Goal: Find specific page/section: Find specific page/section

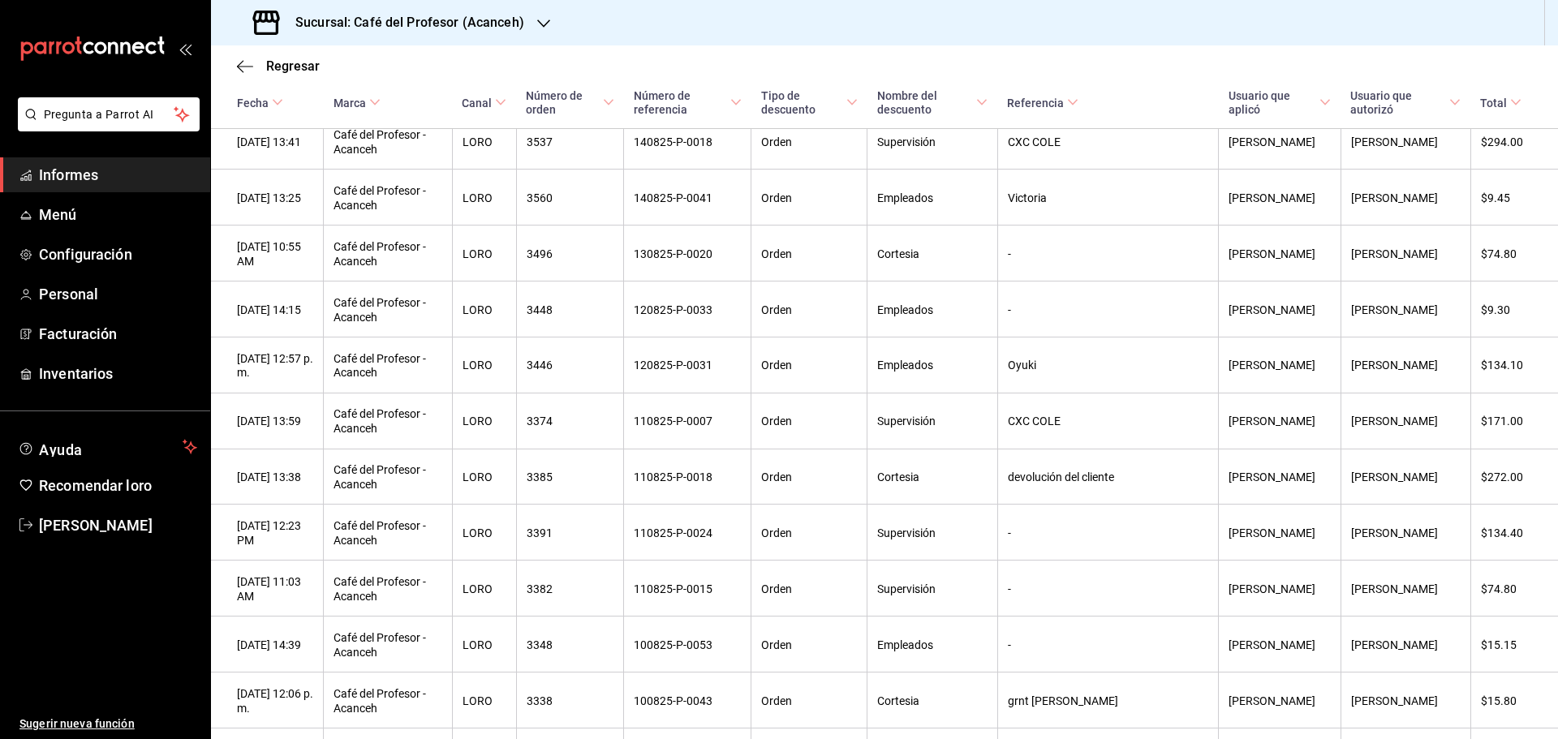
scroll to position [567, 0]
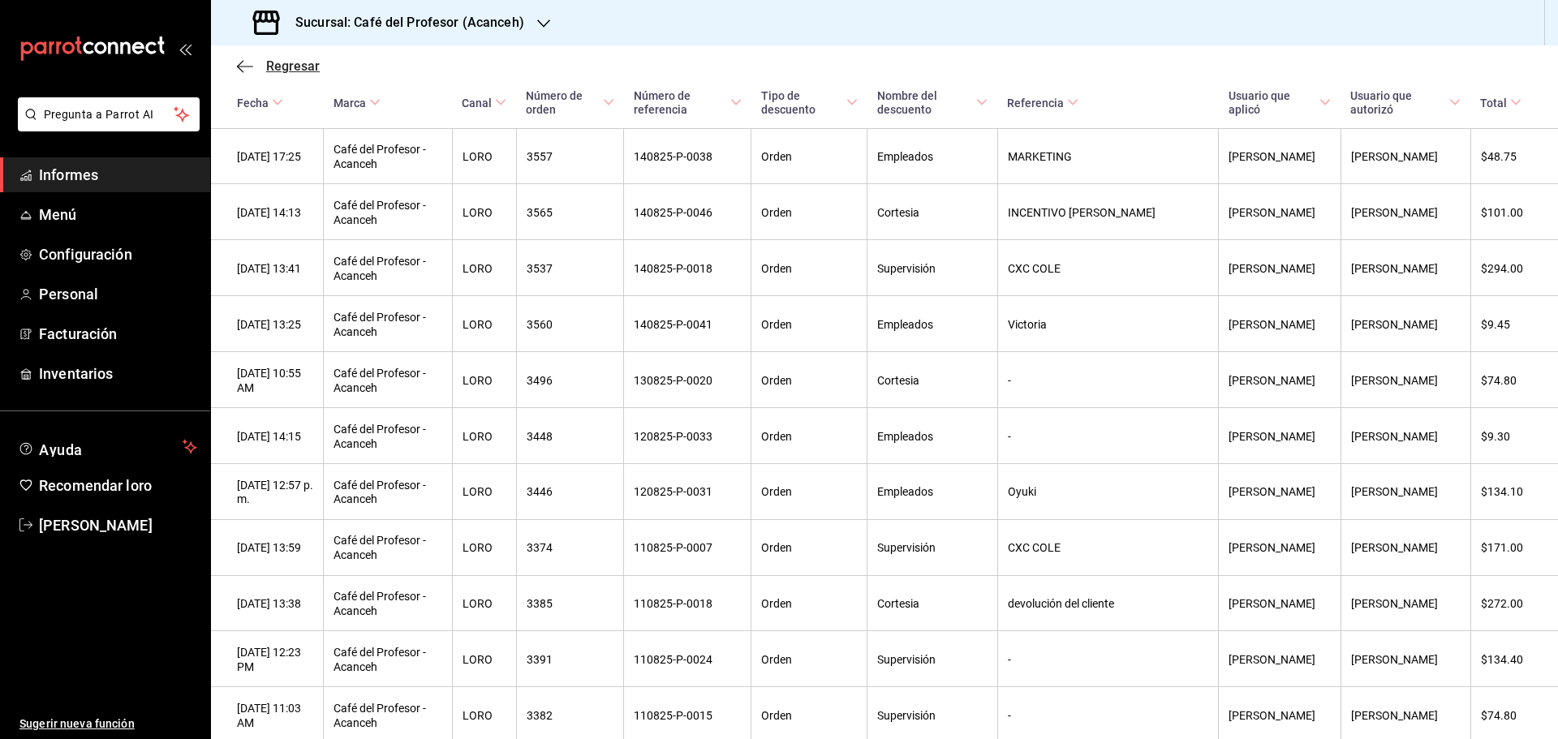
click at [295, 71] on font "Regresar" at bounding box center [293, 65] width 54 height 15
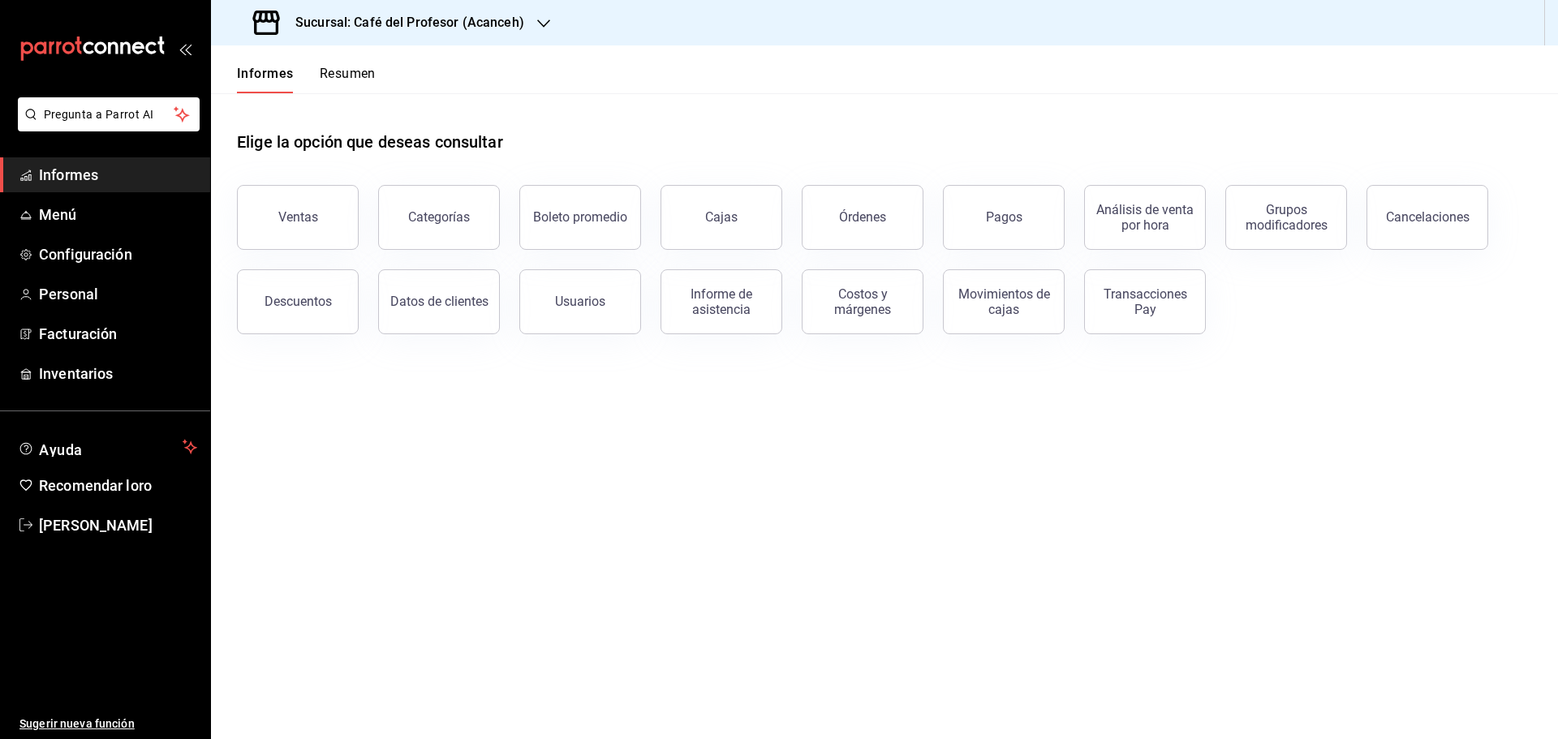
click at [731, 424] on main "Elige la opción que deseas consultar Ventas Categorías Boleto promedio Cajas Ór…" at bounding box center [884, 416] width 1347 height 646
click at [308, 221] on font "Ventas" at bounding box center [298, 216] width 40 height 15
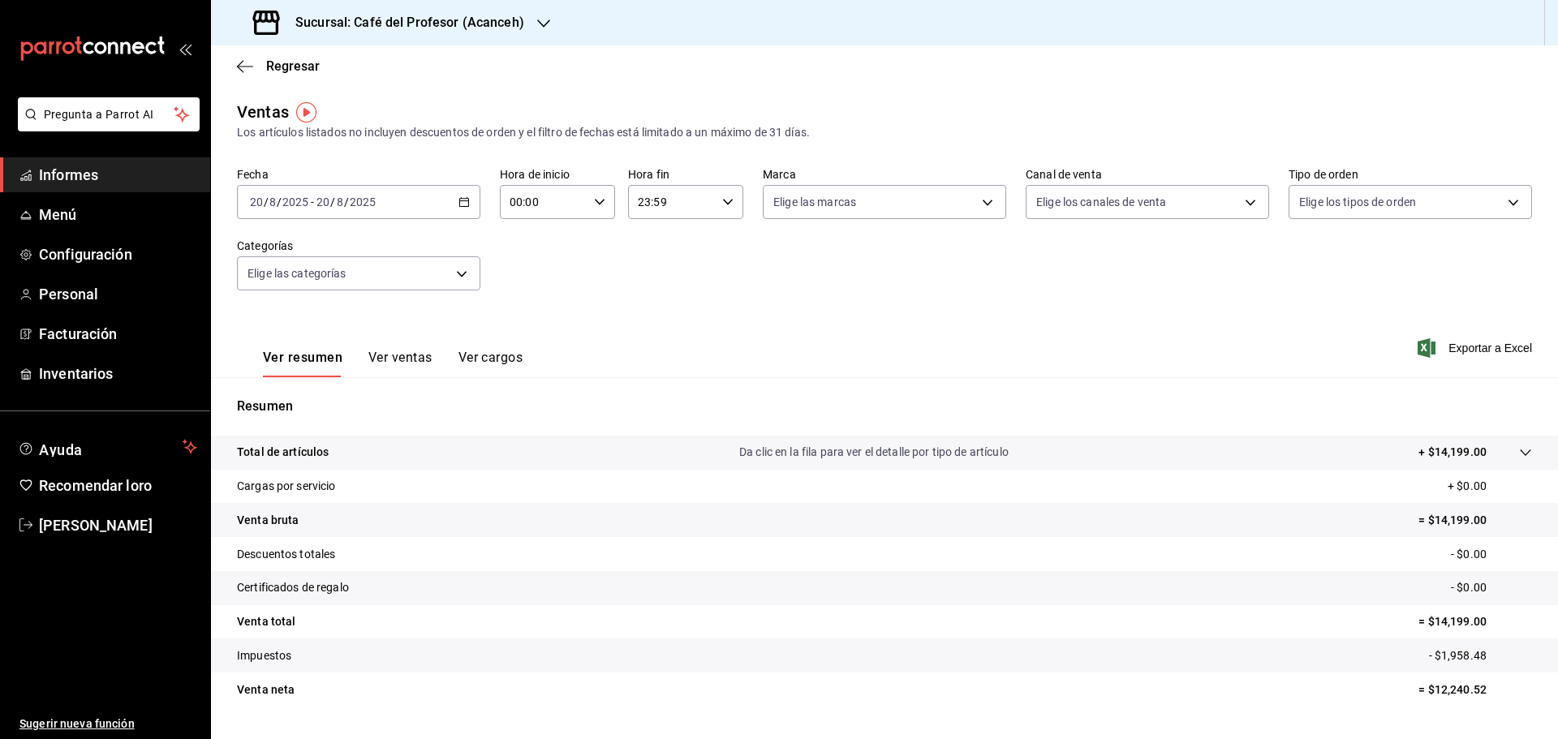
click at [460, 205] on icon "button" at bounding box center [464, 201] width 11 height 11
click at [282, 395] on font "Rango de fechas" at bounding box center [294, 396] width 86 height 13
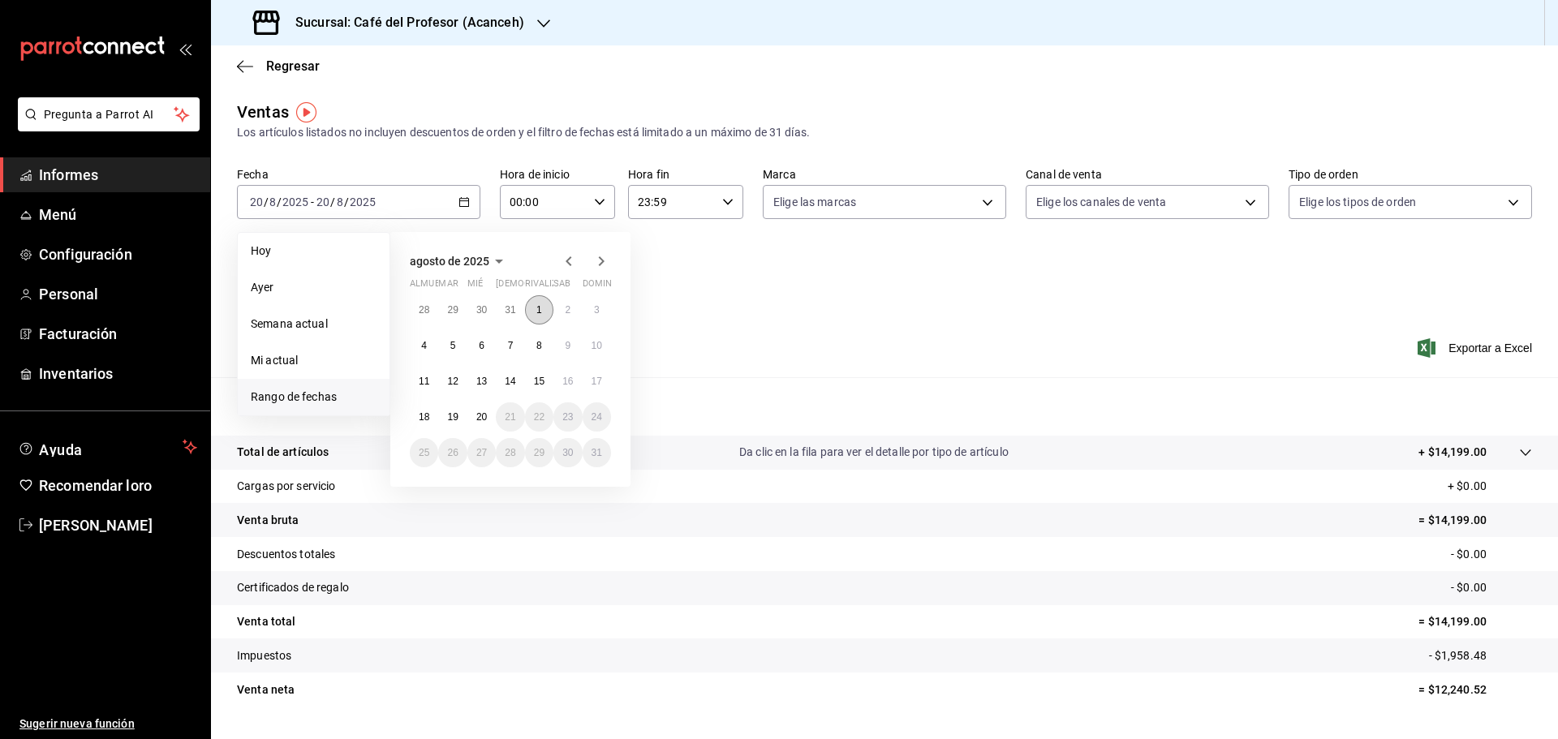
click at [532, 305] on button "1" at bounding box center [539, 309] width 28 height 29
click at [542, 383] on font "15" at bounding box center [539, 381] width 11 height 11
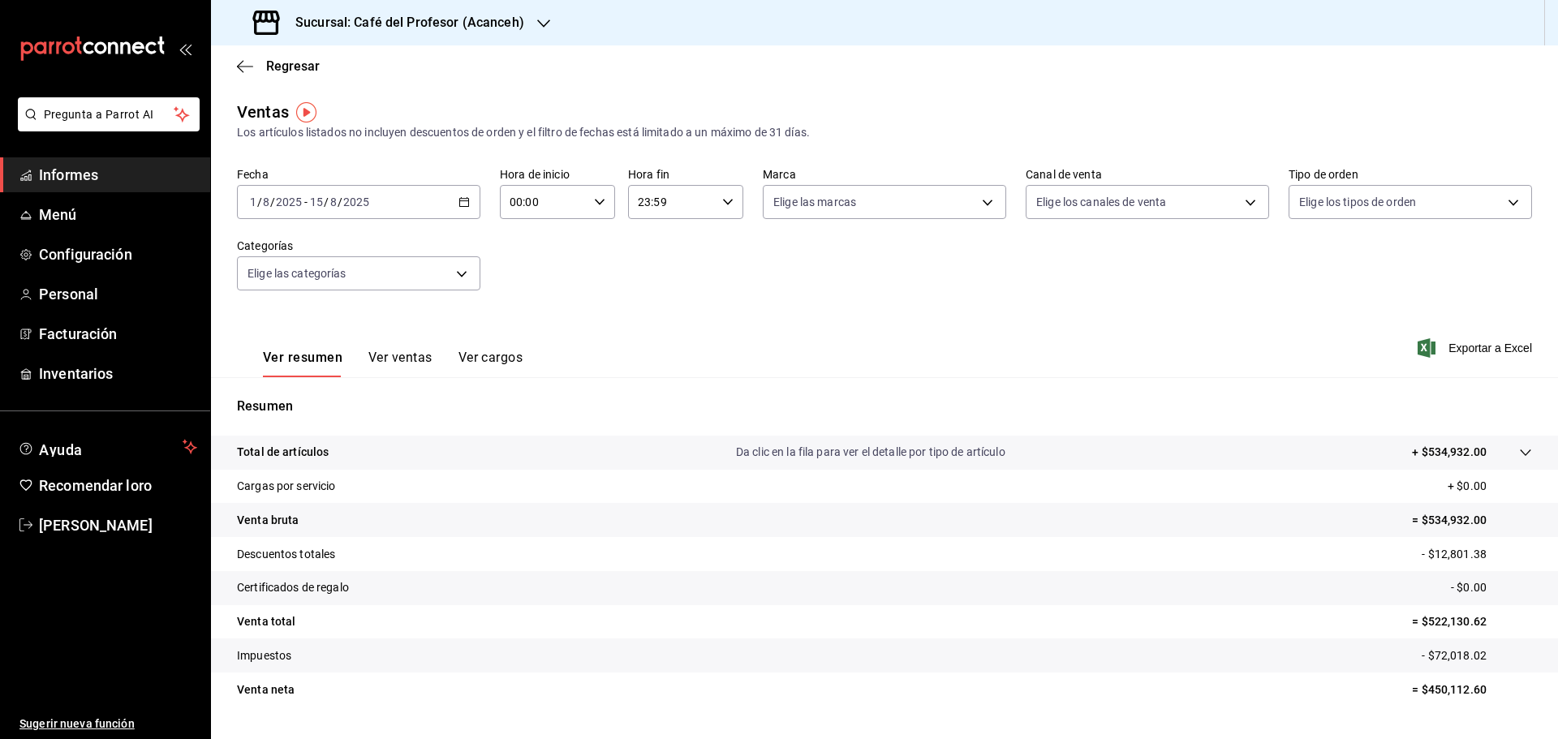
click at [393, 357] on font "Ver ventas" at bounding box center [400, 357] width 64 height 15
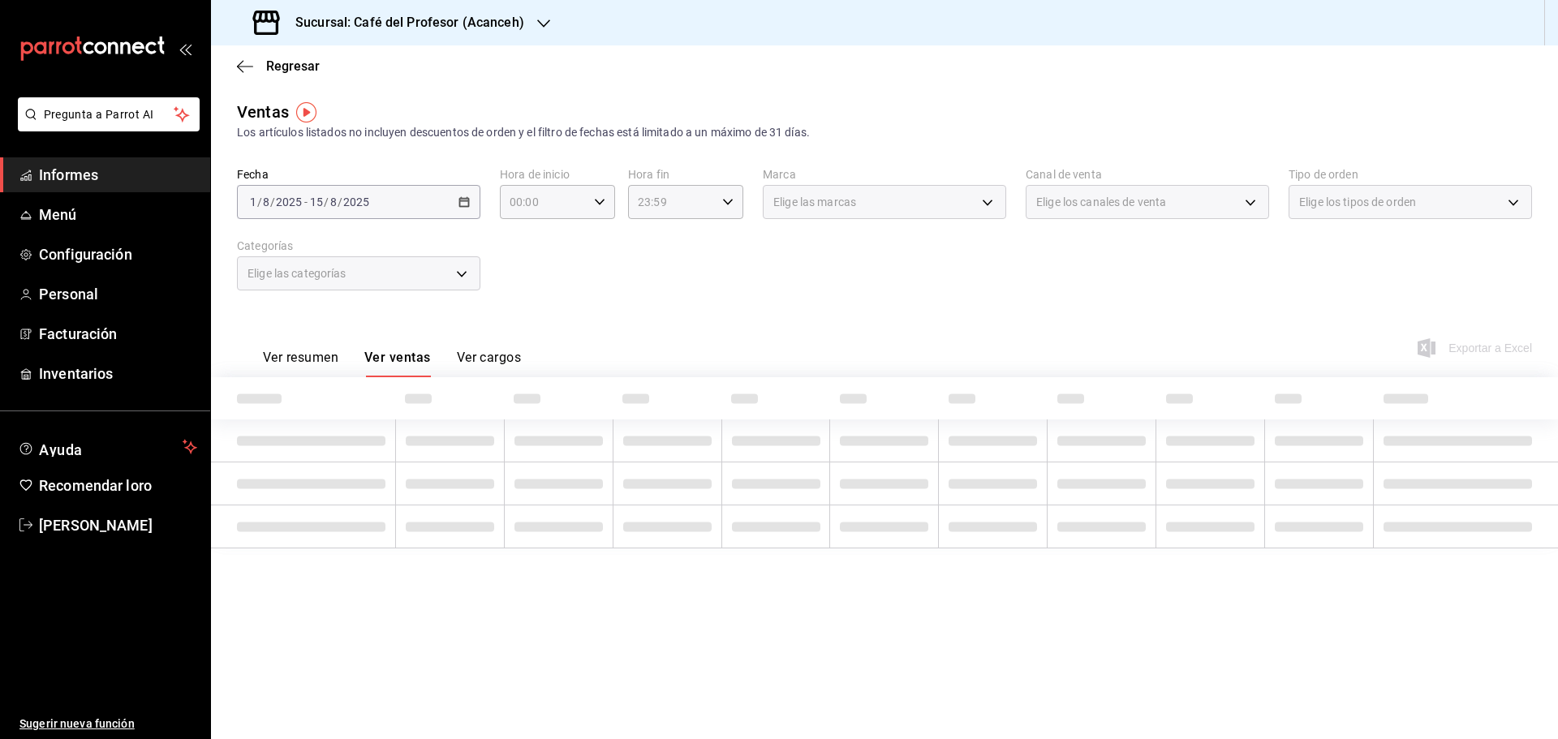
click at [297, 361] on font "Ver resumen" at bounding box center [300, 357] width 75 height 15
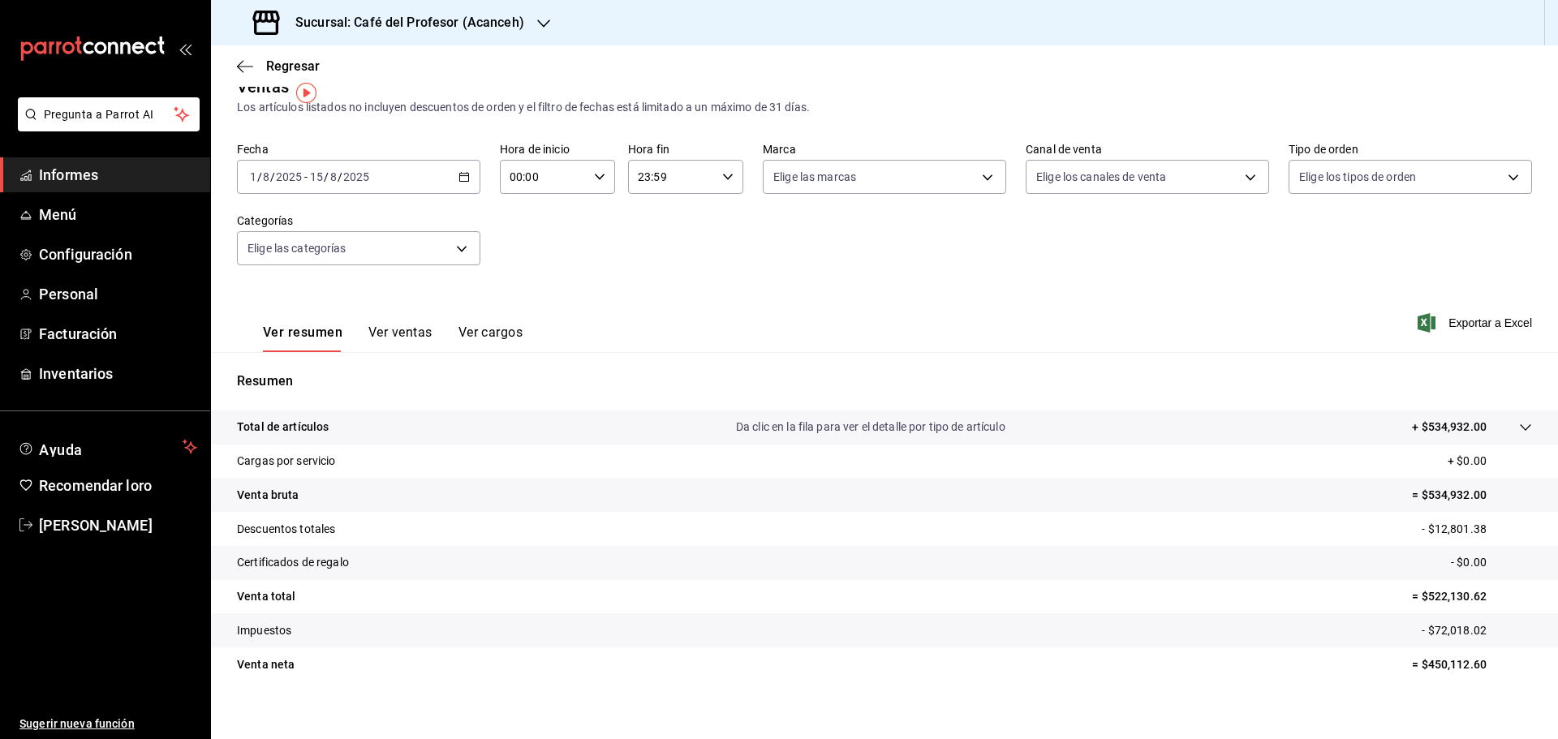
scroll to position [39, 0]
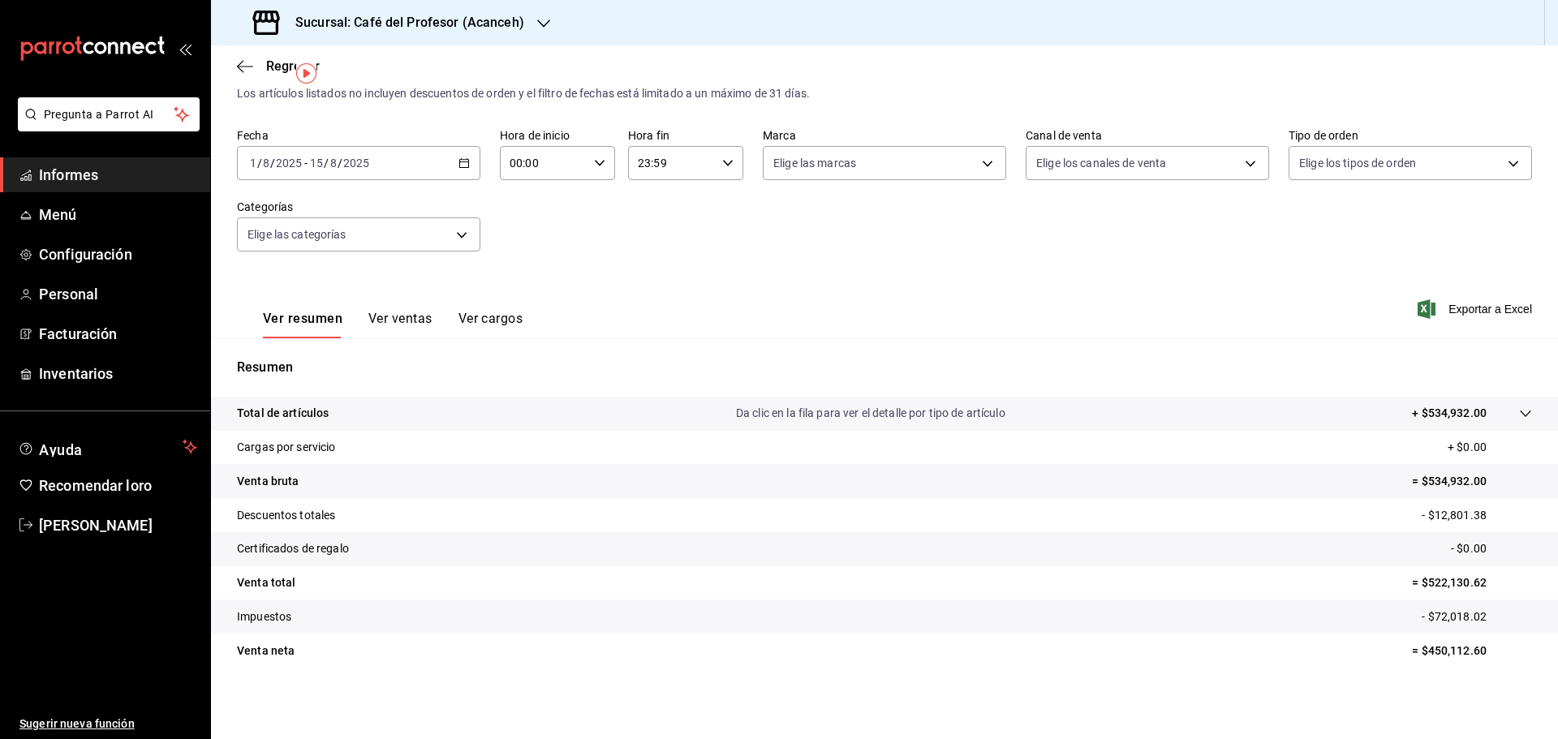
click at [62, 170] on font "Informes" at bounding box center [68, 174] width 59 height 17
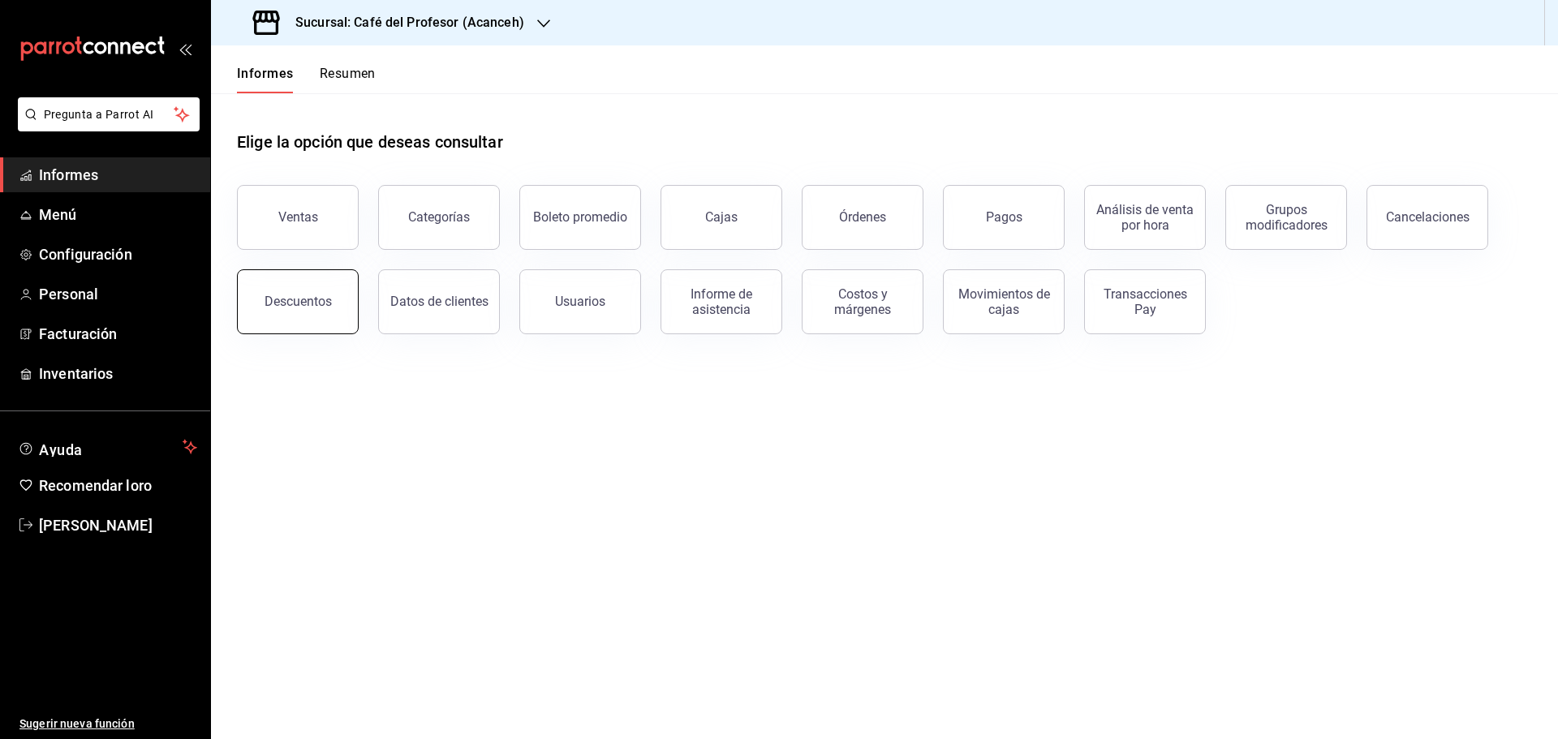
click at [277, 299] on font "Descuentos" at bounding box center [298, 301] width 67 height 15
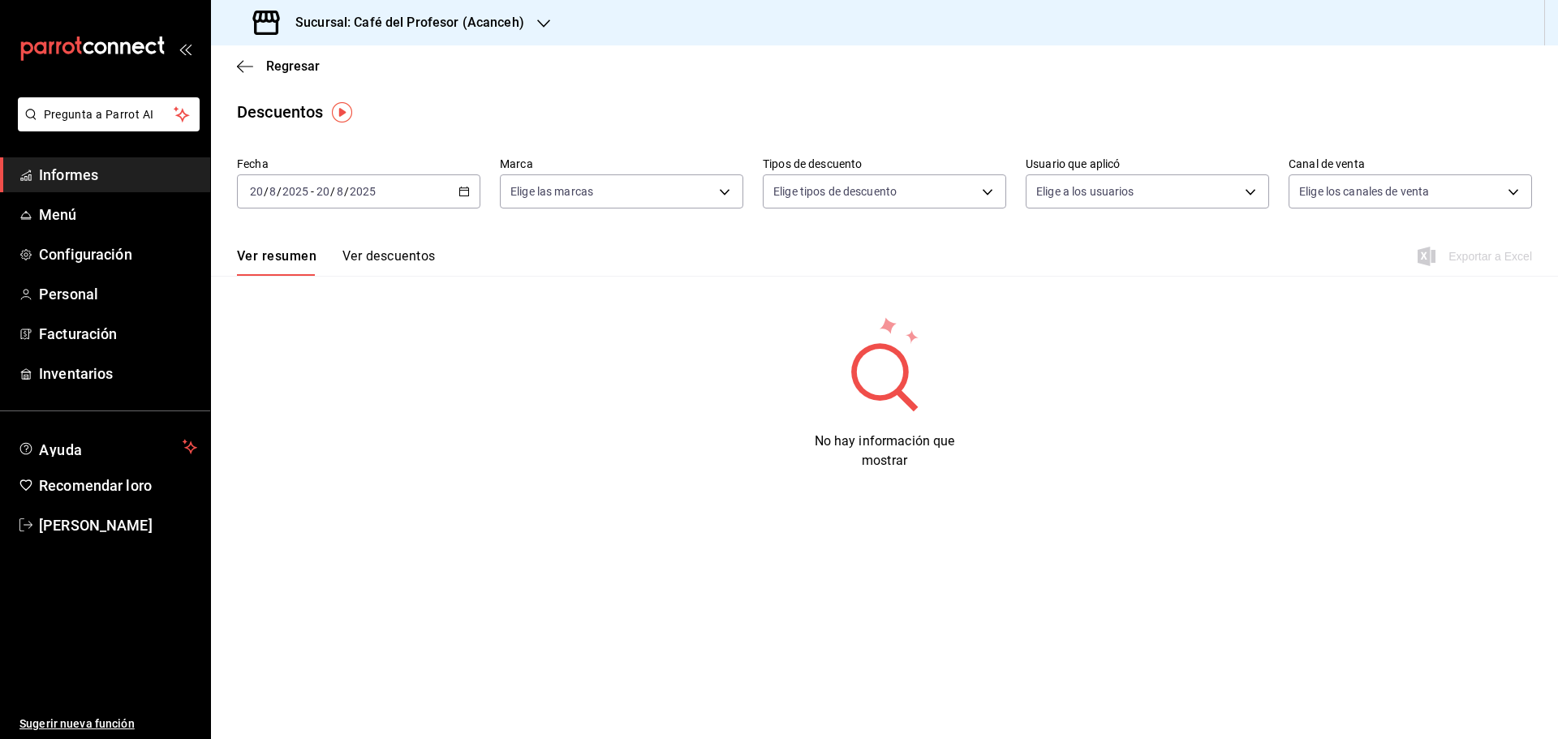
click at [465, 200] on div "[DATE] [DATE] - [DATE] [DATE]" at bounding box center [358, 192] width 243 height 34
click at [285, 418] on font "Rango de fechas" at bounding box center [294, 422] width 86 height 13
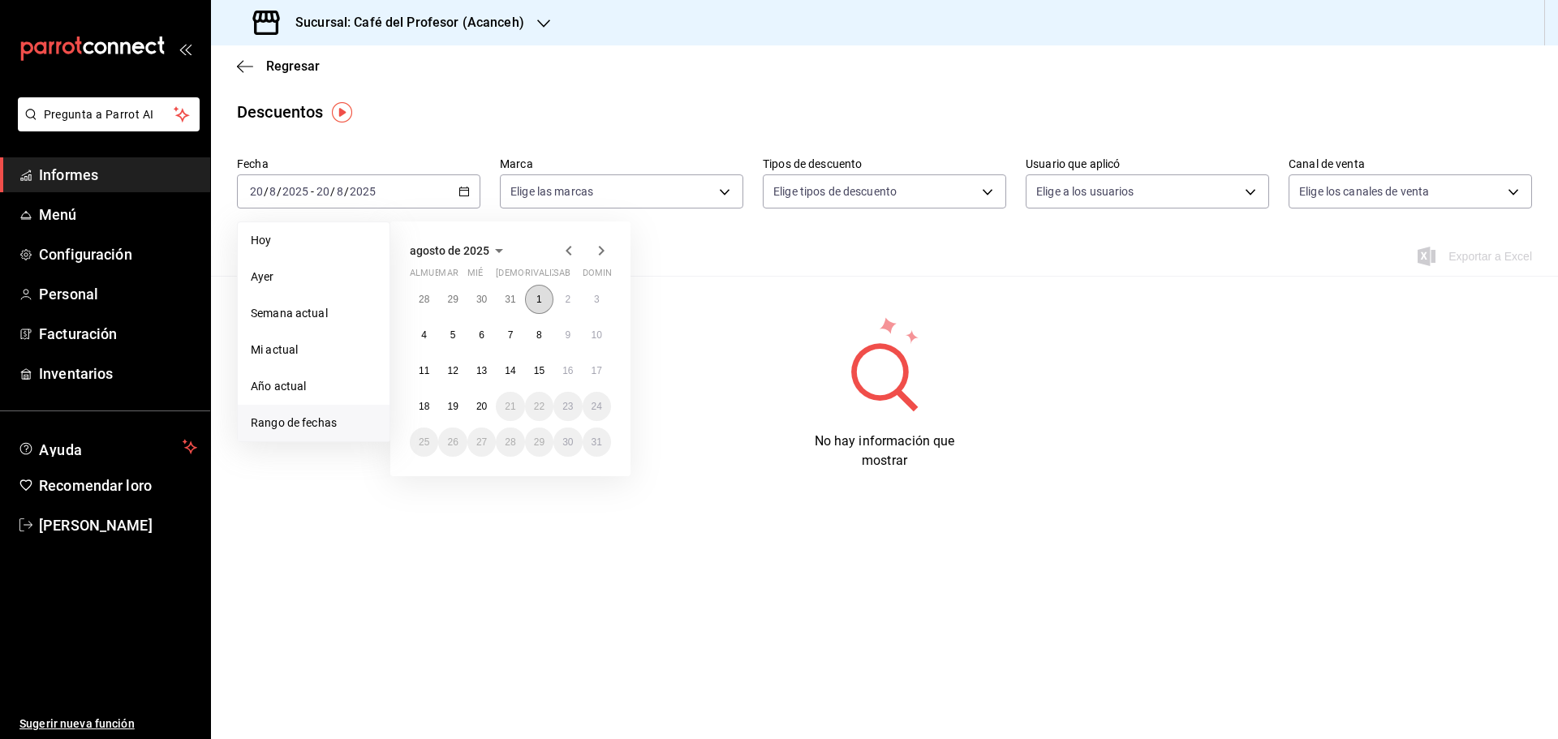
click at [535, 299] on button "1" at bounding box center [539, 299] width 28 height 29
click at [531, 374] on button "15" at bounding box center [539, 370] width 28 height 29
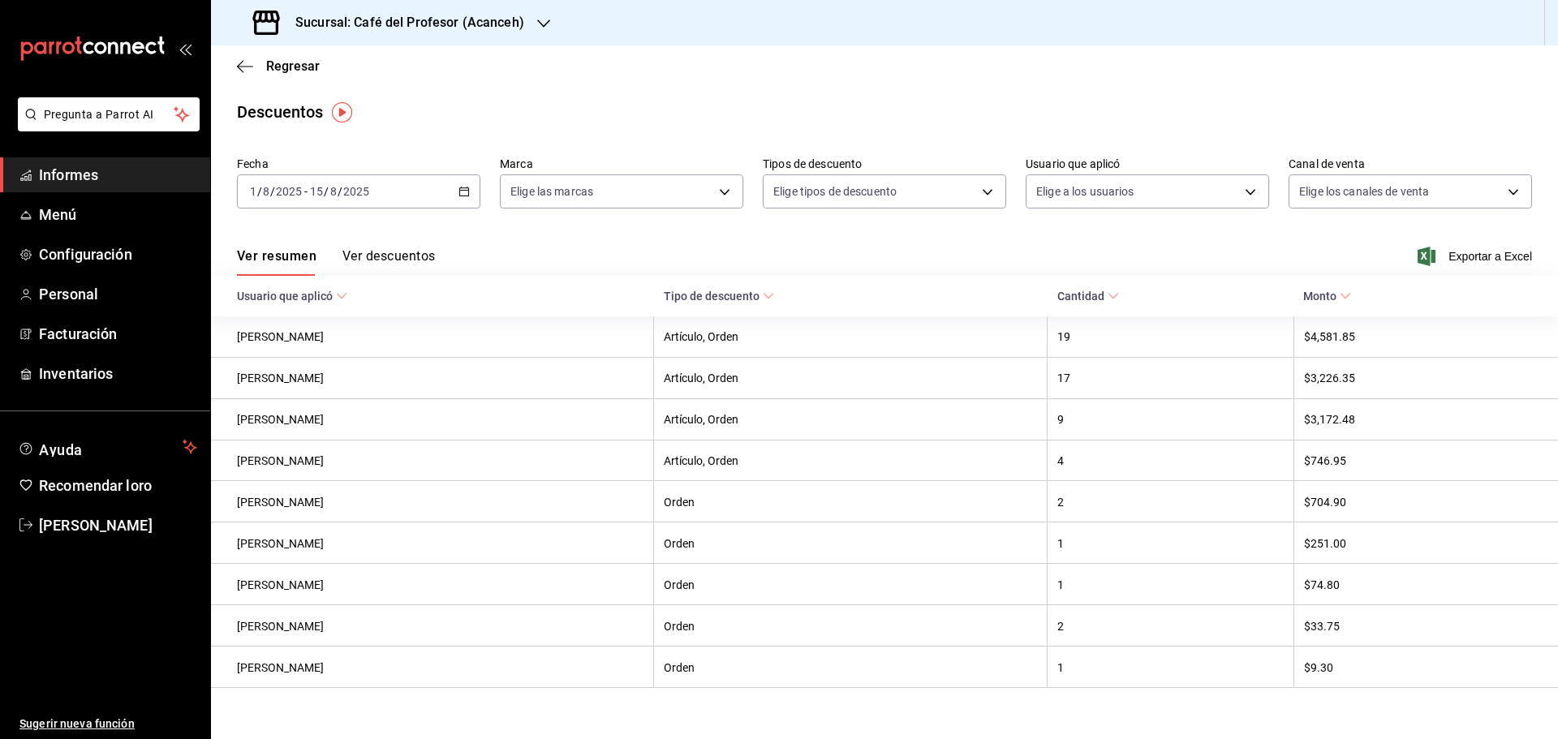
click at [376, 260] on font "Ver descuentos" at bounding box center [389, 255] width 93 height 15
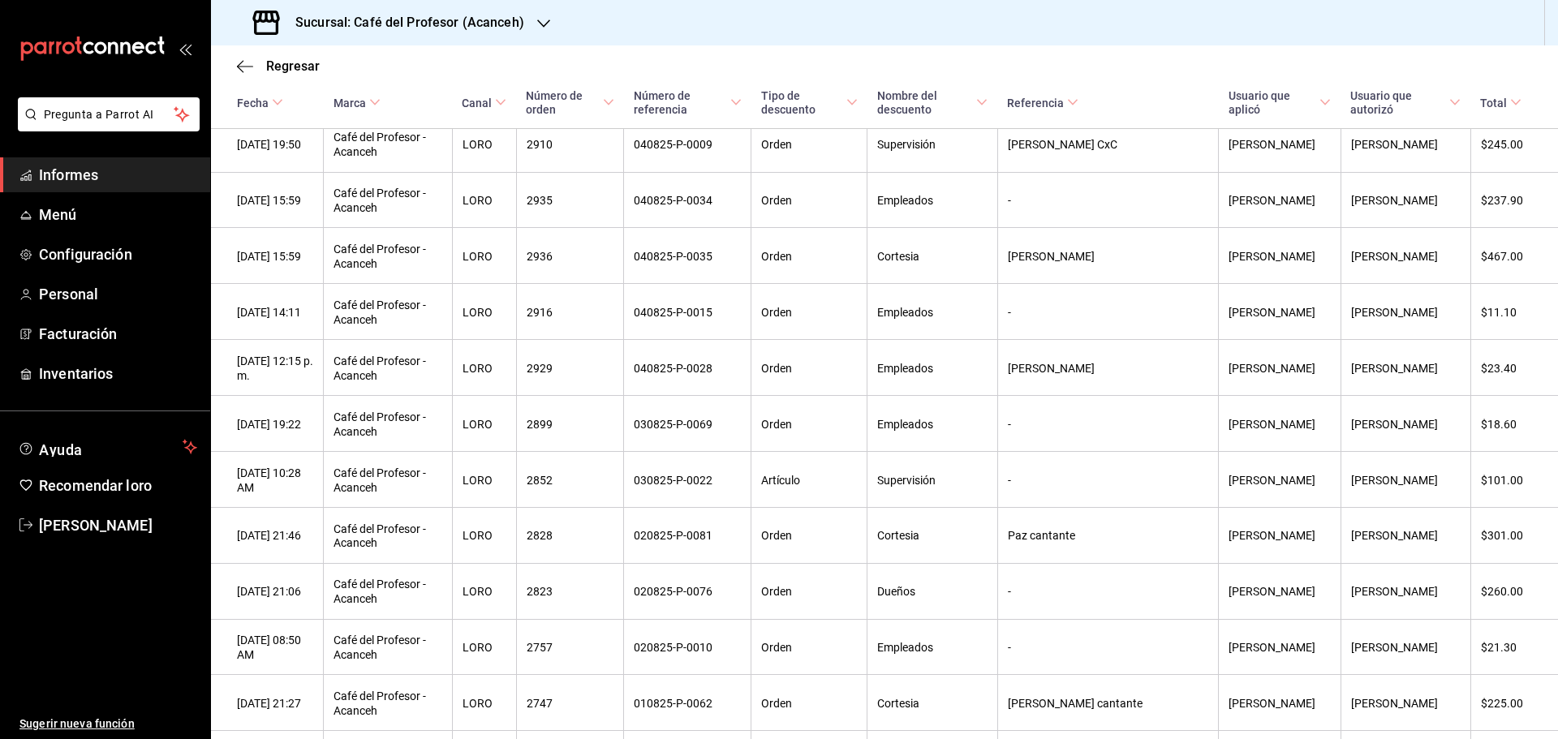
scroll to position [2271, 0]
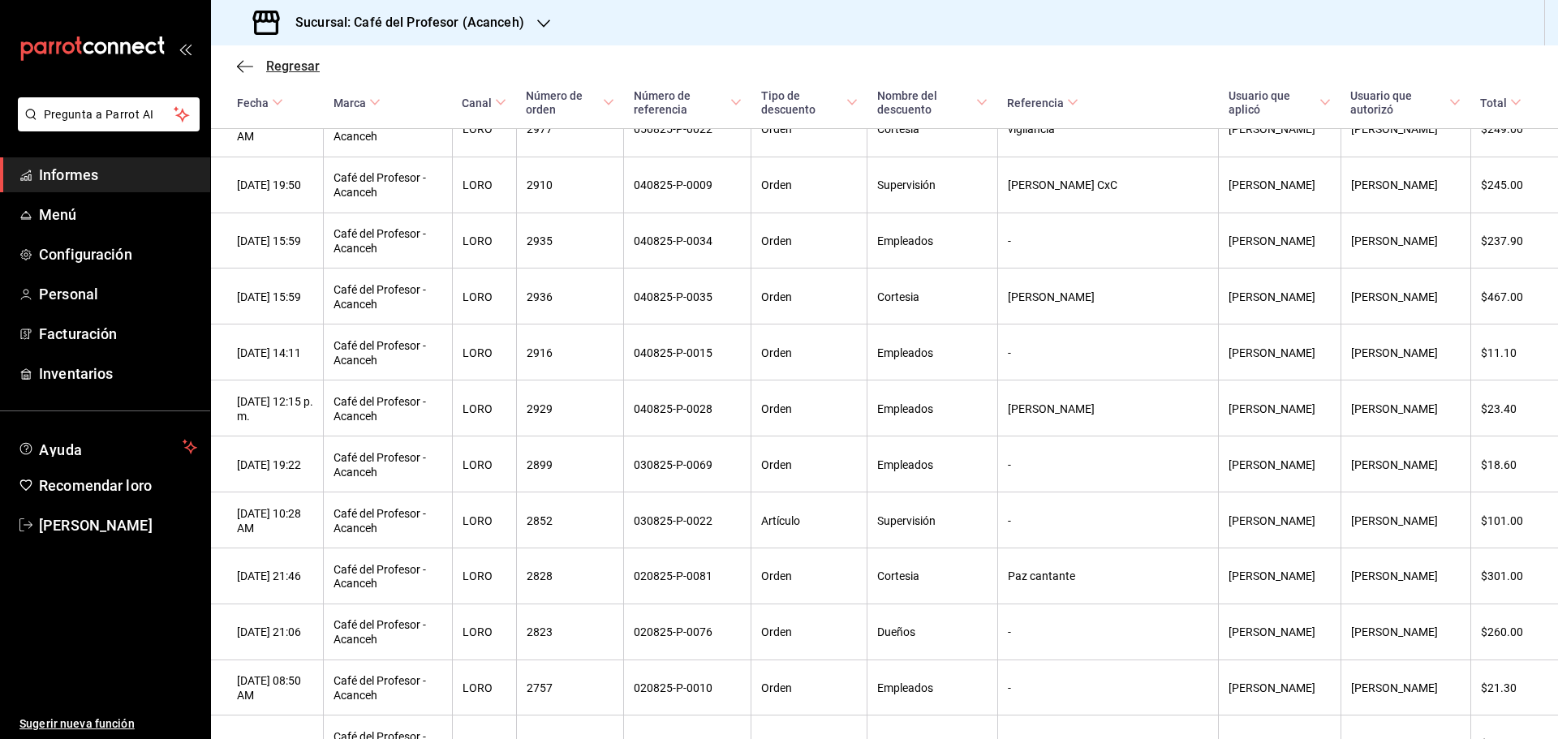
click at [243, 71] on icon "button" at bounding box center [240, 66] width 6 height 12
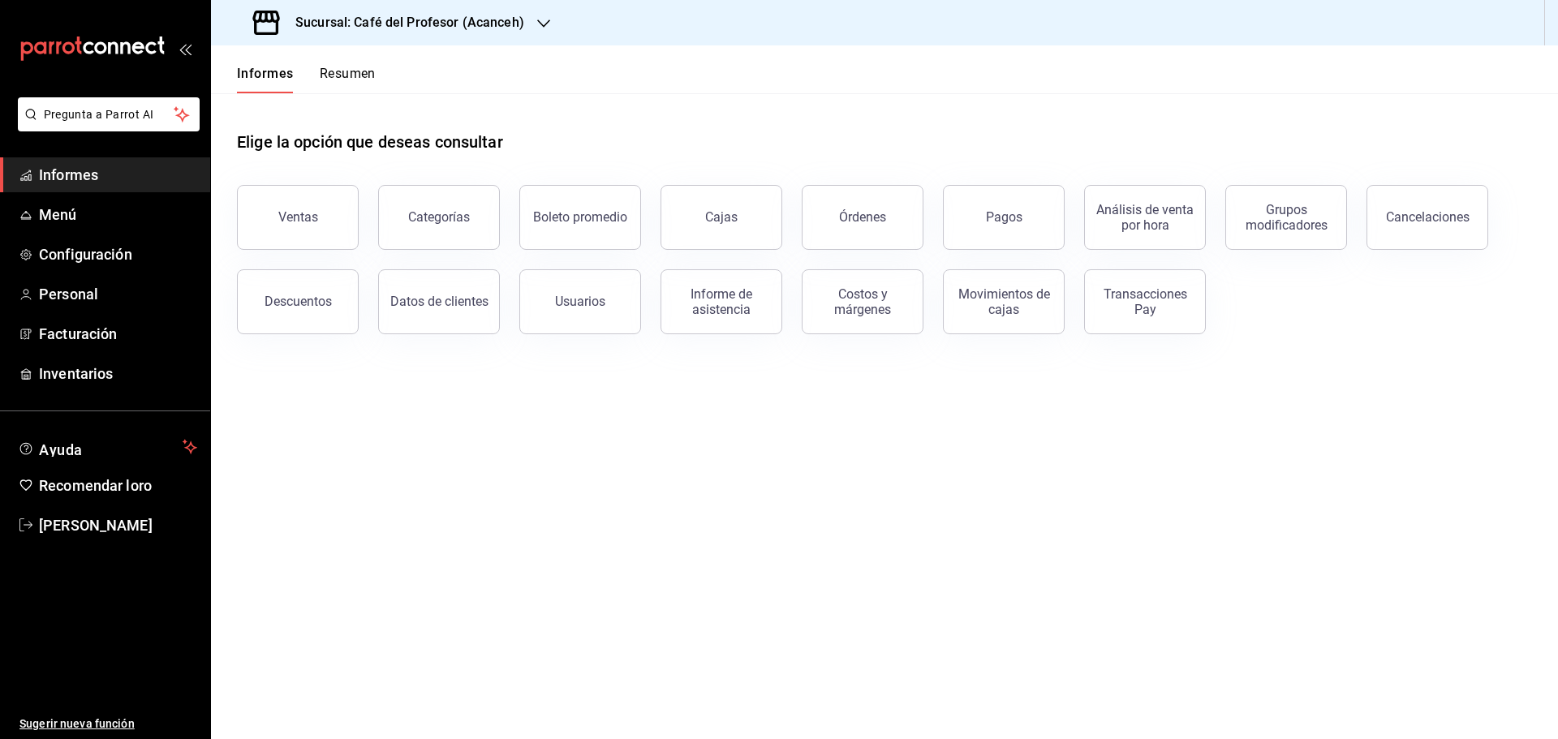
click at [57, 177] on font "Informes" at bounding box center [68, 174] width 59 height 17
